Goal: Information Seeking & Learning: Check status

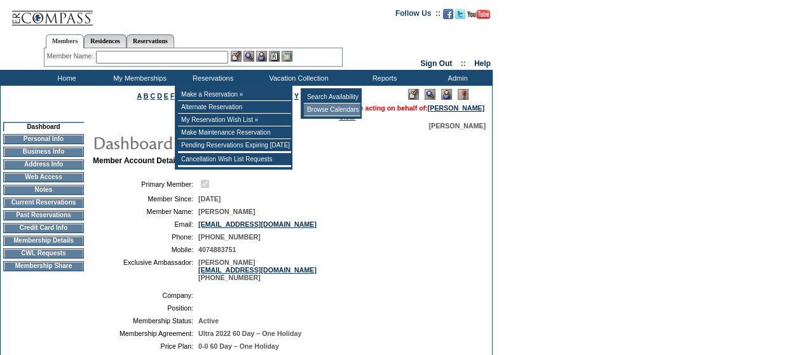
click at [323, 107] on td "Browse Calendars" at bounding box center [332, 110] width 57 height 13
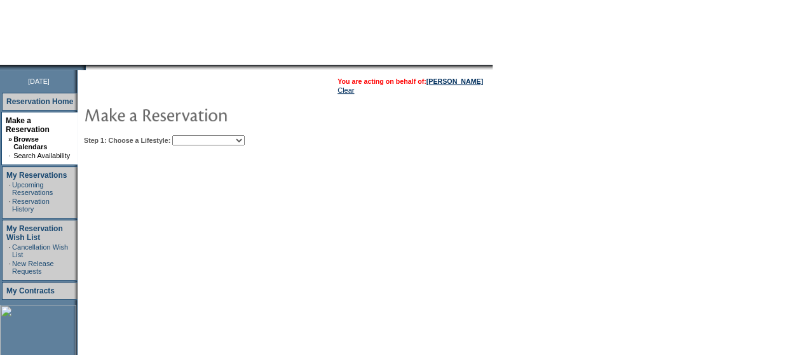
scroll to position [98, 0]
click at [245, 138] on select "Beach Leisure Metropolitan Mountain OIAL for Adventure OIAL for Couples OIAL fo…" at bounding box center [208, 140] width 72 height 10
select select "Mountain"
click at [194, 135] on select "Beach Leisure Metropolitan Mountain OIAL for Adventure OIAL for Couples OIAL fo…" at bounding box center [208, 140] width 72 height 10
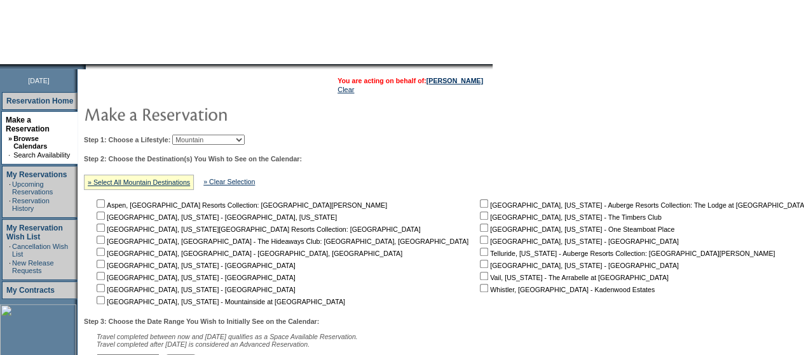
click at [190, 187] on div "» Select All Mountain Destinations" at bounding box center [139, 182] width 110 height 15
click at [188, 182] on link "» Select All Mountain Destinations" at bounding box center [139, 183] width 102 height 8
checkbox input "true"
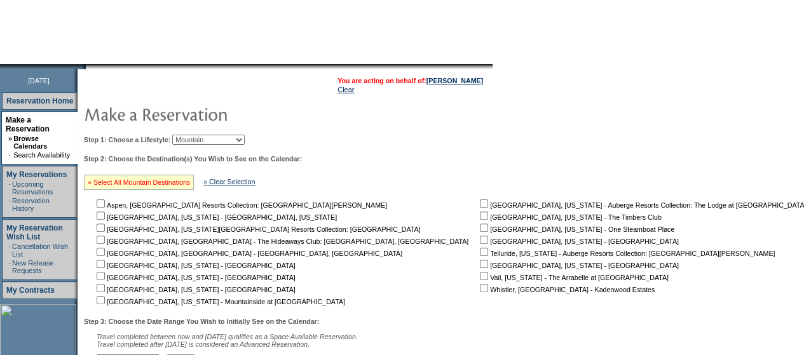
checkbox input "true"
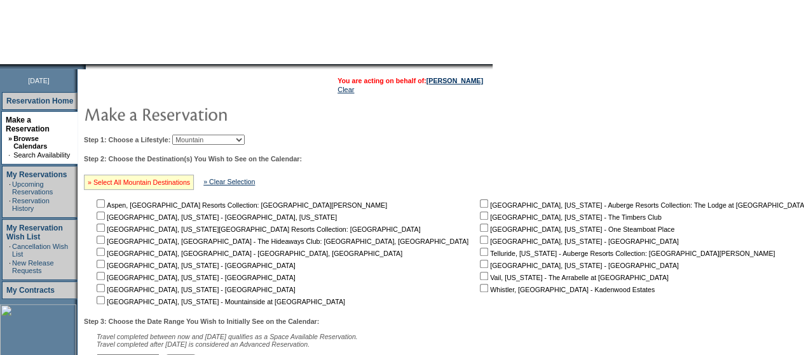
checkbox input "true"
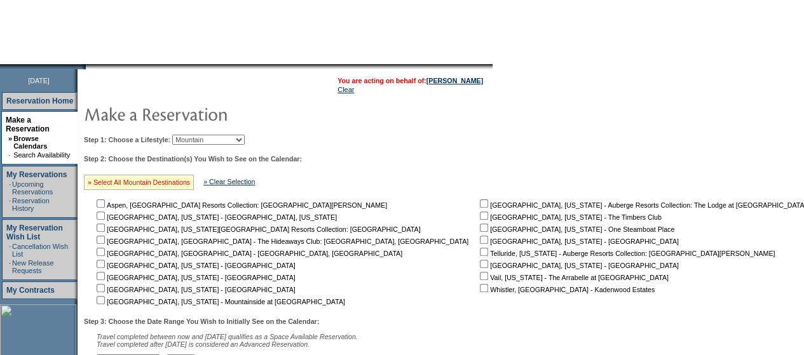
checkbox input "true"
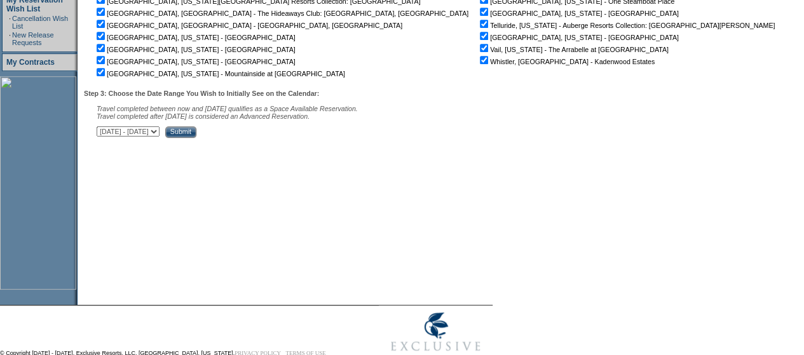
scroll to position [337, 0]
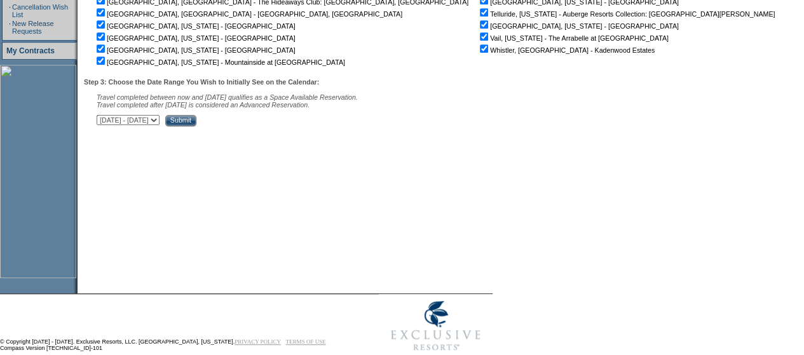
click at [160, 125] on select "September 2, 2025 - October 17, 2025 October 18, 2025 - December 1, 2025 Decemb…" at bounding box center [128, 120] width 63 height 10
click at [103, 118] on select "September 2, 2025 - October 17, 2025 October 18, 2025 - December 1, 2025 Decemb…" at bounding box center [128, 120] width 63 height 10
click at [160, 120] on select "September 2, 2025 - October 17, 2025 October 18, 2025 - December 1, 2025 Decemb…" at bounding box center [128, 120] width 63 height 10
select select "1/16/2026|3/1/2026"
click at [103, 118] on select "September 2, 2025 - October 17, 2025 October 18, 2025 - December 1, 2025 Decemb…" at bounding box center [128, 120] width 63 height 10
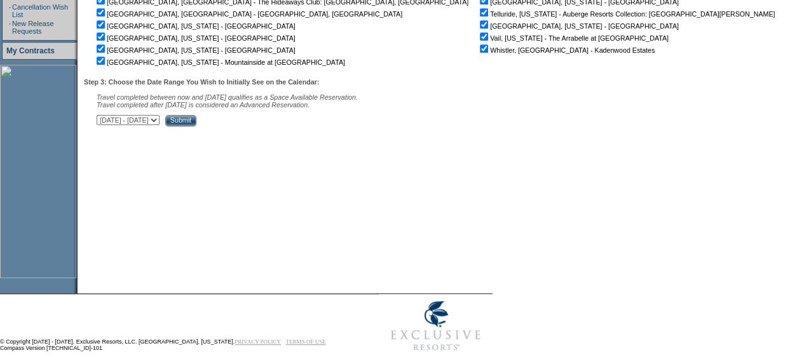
click at [196, 124] on input "Submit" at bounding box center [180, 120] width 31 height 11
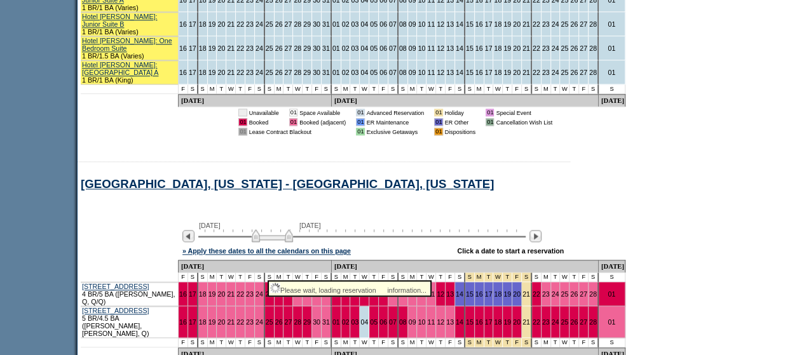
scroll to position [823, 0]
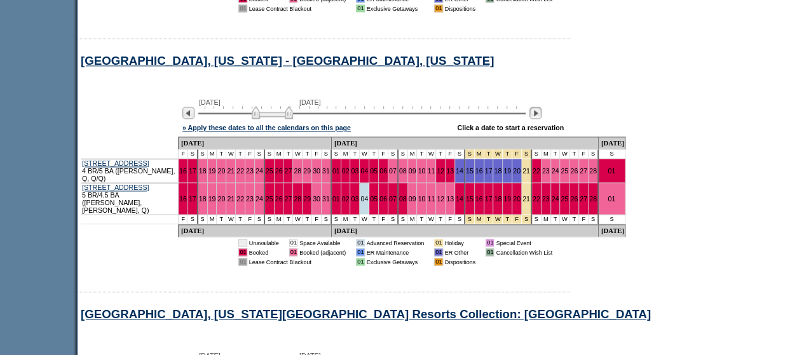
click at [542, 107] on img at bounding box center [535, 113] width 12 height 12
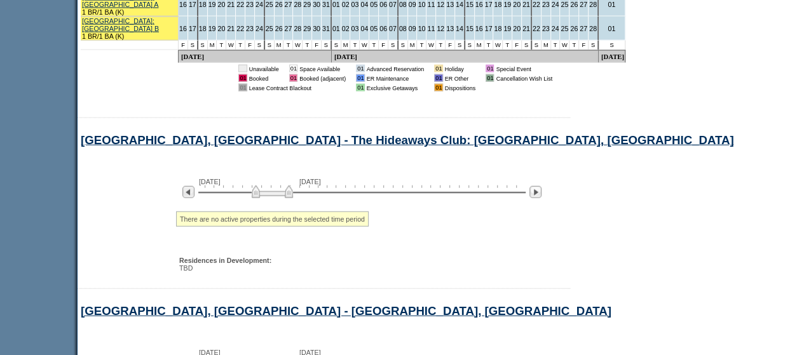
scroll to position [1745, 0]
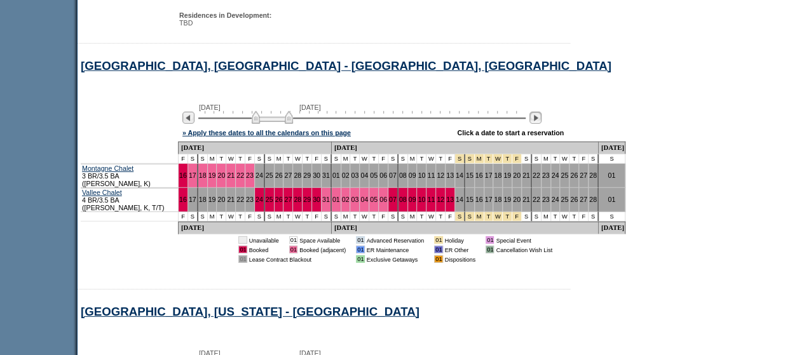
click at [542, 112] on img at bounding box center [535, 118] width 12 height 12
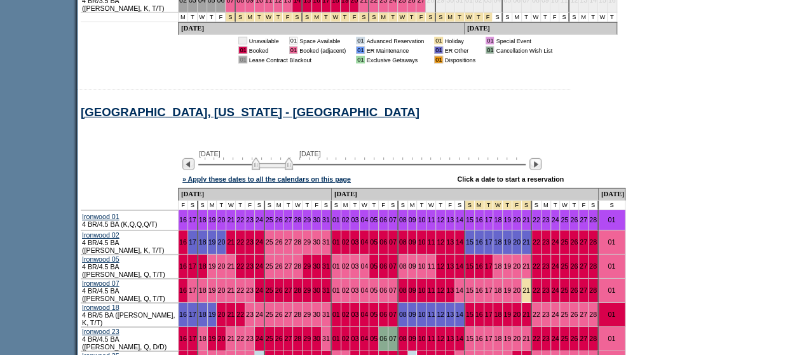
scroll to position [1984, 0]
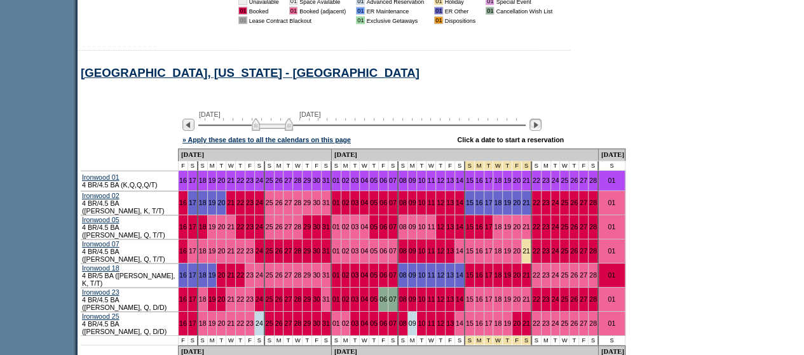
click at [542, 119] on img at bounding box center [535, 125] width 12 height 12
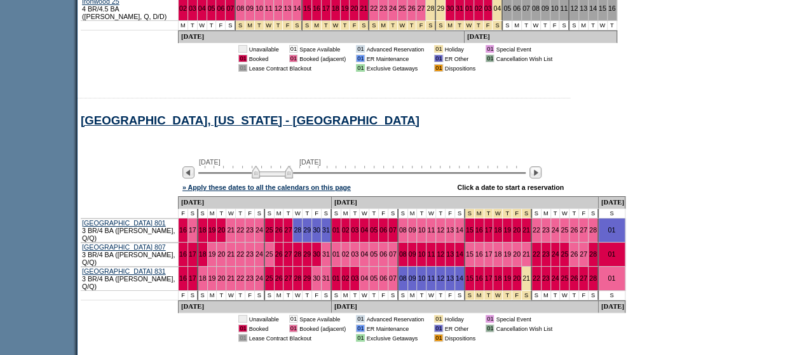
scroll to position [2300, 0]
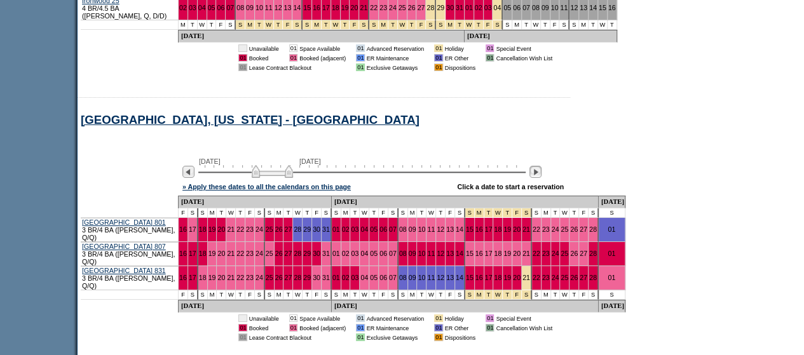
click at [539, 166] on img at bounding box center [535, 172] width 12 height 12
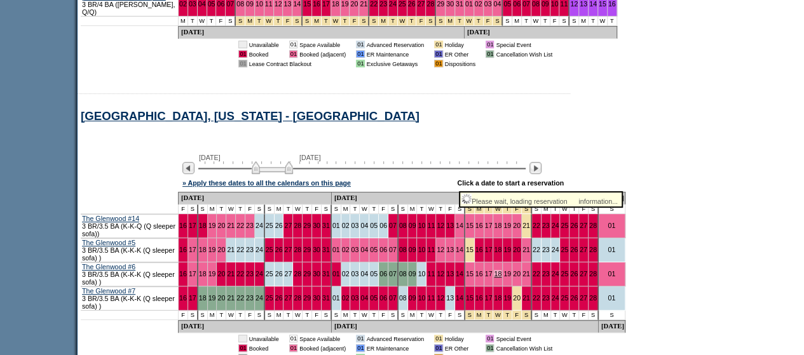
scroll to position [2573, 0]
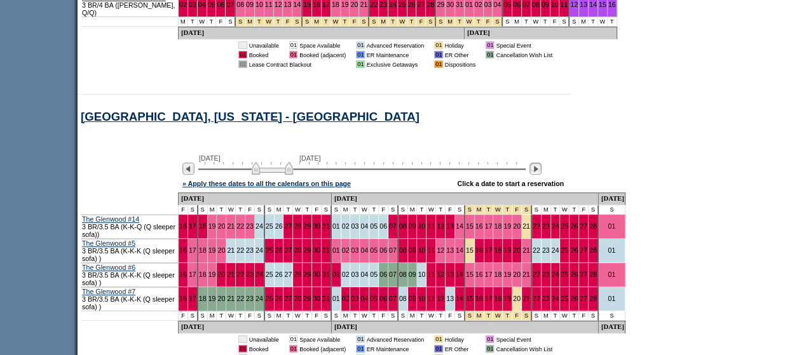
click at [542, 163] on img at bounding box center [535, 169] width 12 height 12
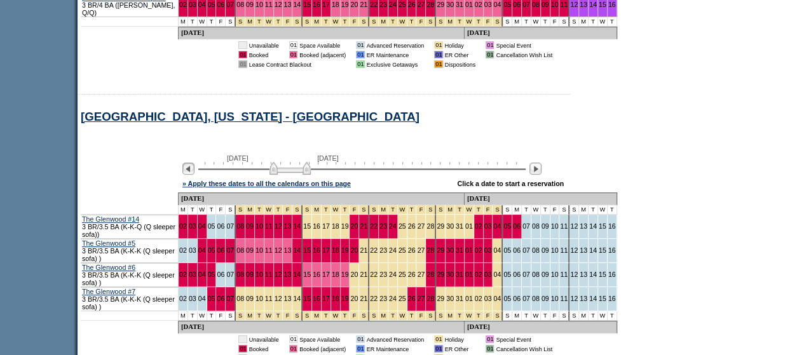
click at [193, 163] on img at bounding box center [188, 169] width 12 height 12
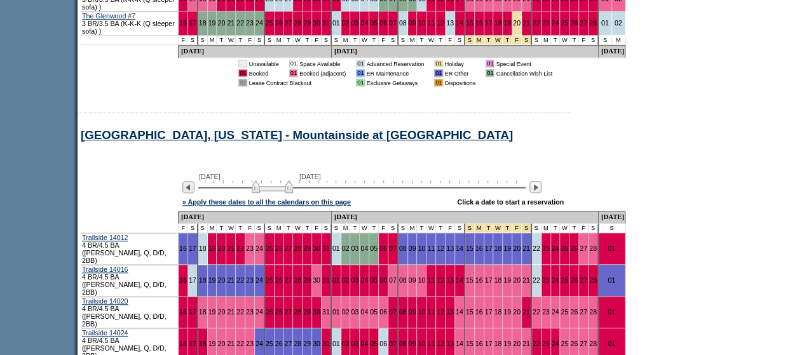
scroll to position [2887, 0]
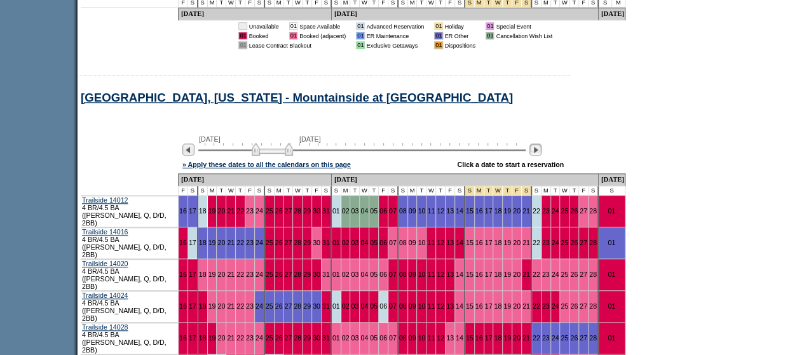
click at [542, 144] on img at bounding box center [535, 150] width 12 height 12
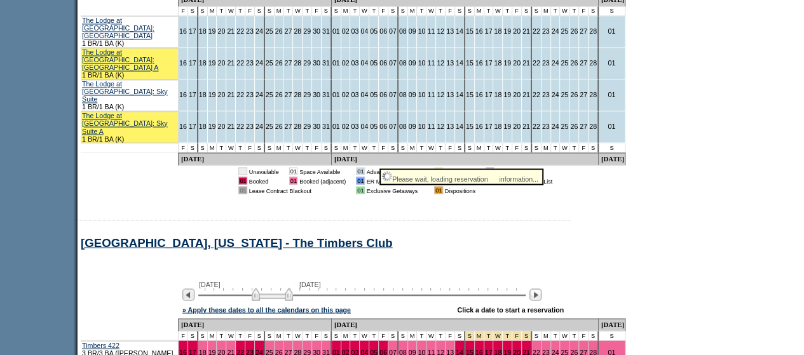
scroll to position [3491, 0]
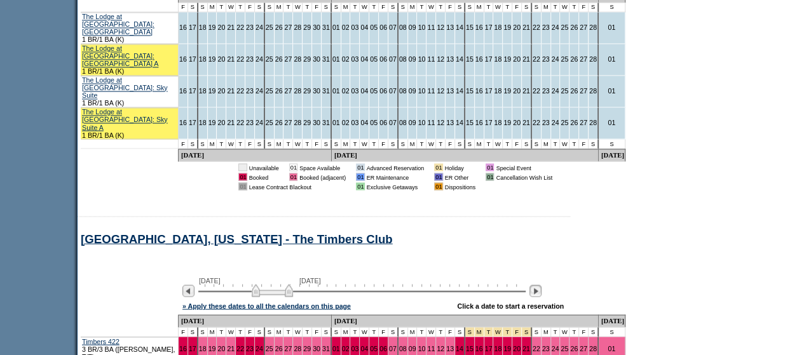
click at [542, 285] on img at bounding box center [535, 291] width 12 height 12
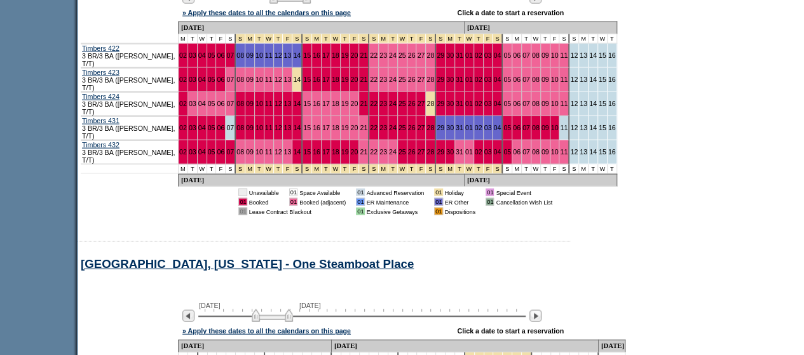
scroll to position [3784, 0]
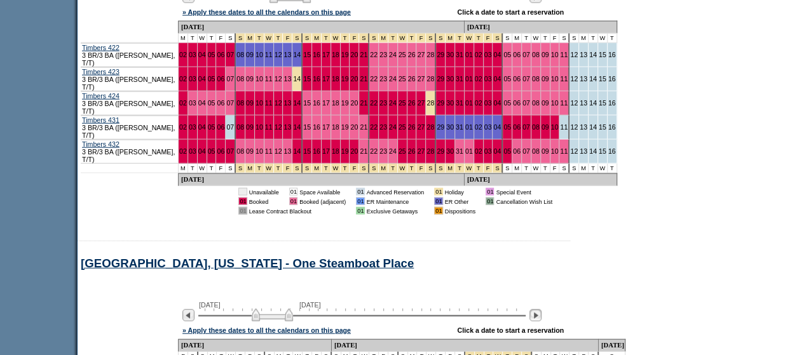
click at [542, 310] on img at bounding box center [535, 316] width 12 height 12
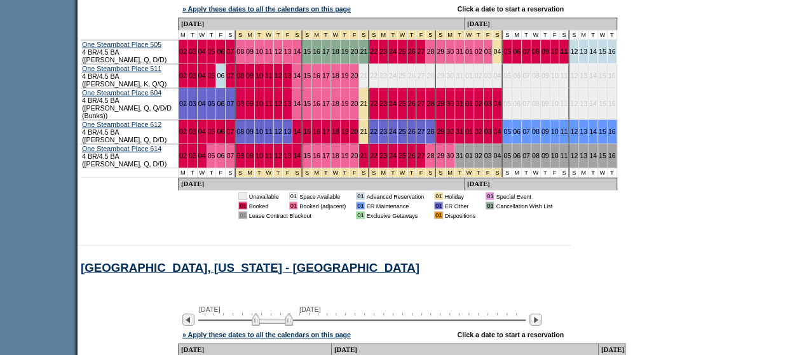
scroll to position [4106, 0]
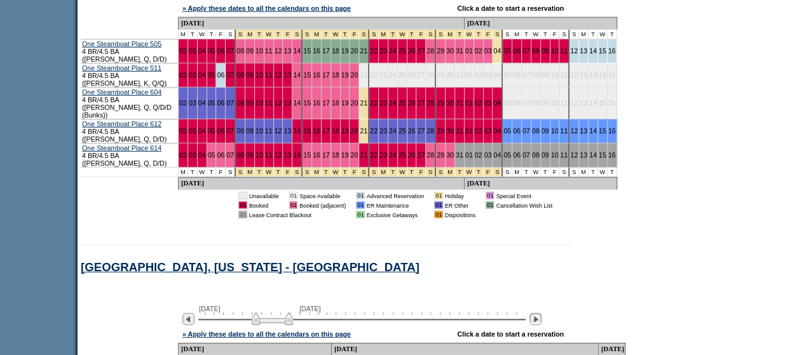
click at [542, 313] on img at bounding box center [535, 319] width 12 height 12
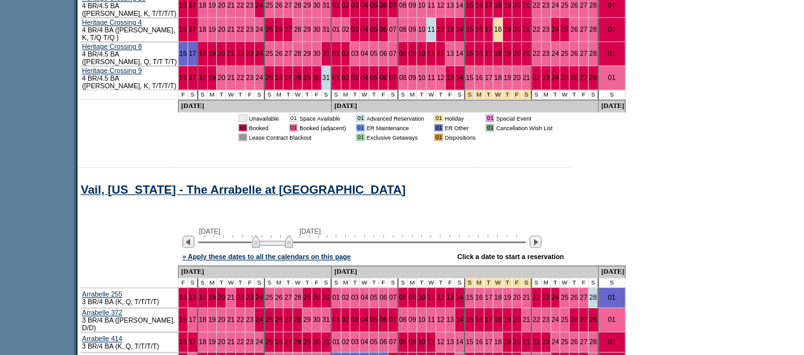
scroll to position [5390, 0]
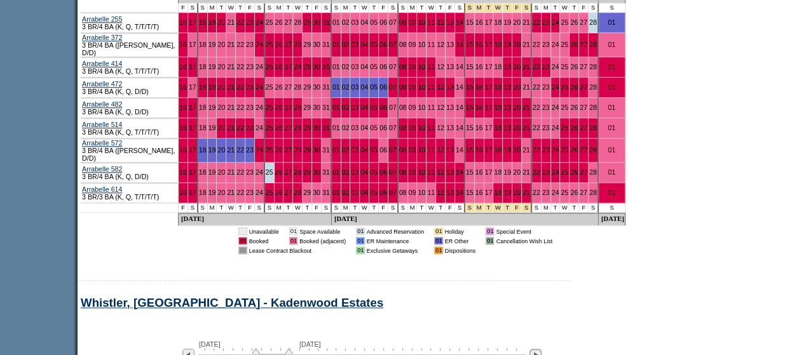
click at [538, 349] on img at bounding box center [535, 355] width 12 height 12
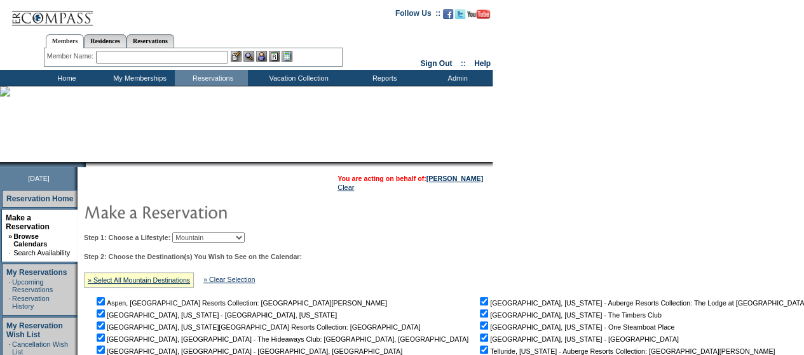
scroll to position [83, 0]
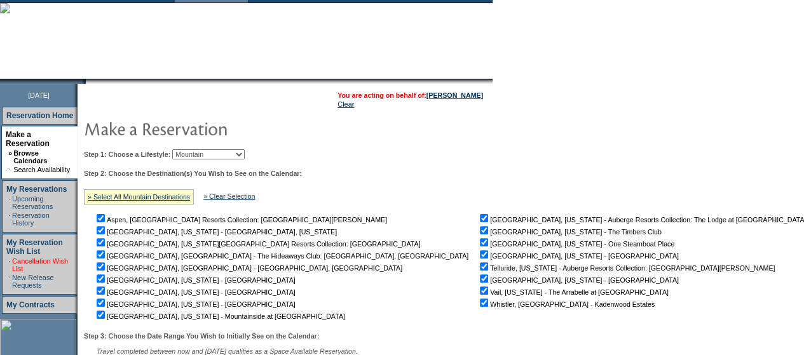
click at [34, 257] on link "Cancellation Wish List" at bounding box center [40, 264] width 56 height 15
